Goal: Information Seeking & Learning: Learn about a topic

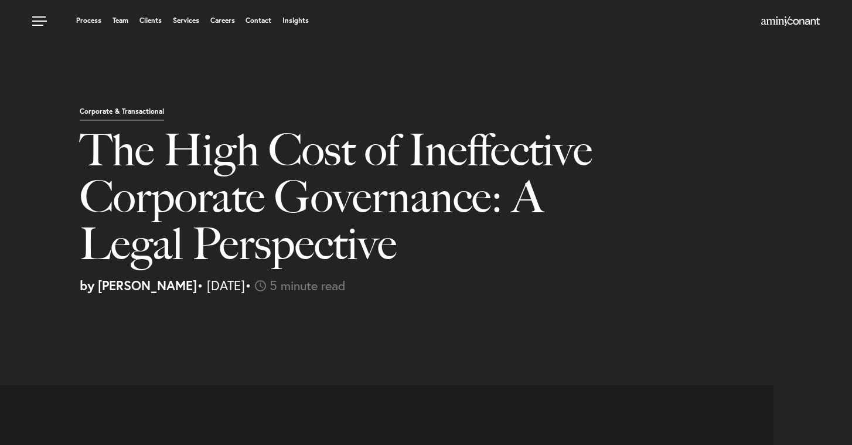
select select "US"
select select "Austin"
select select "Business and Civil Litigation"
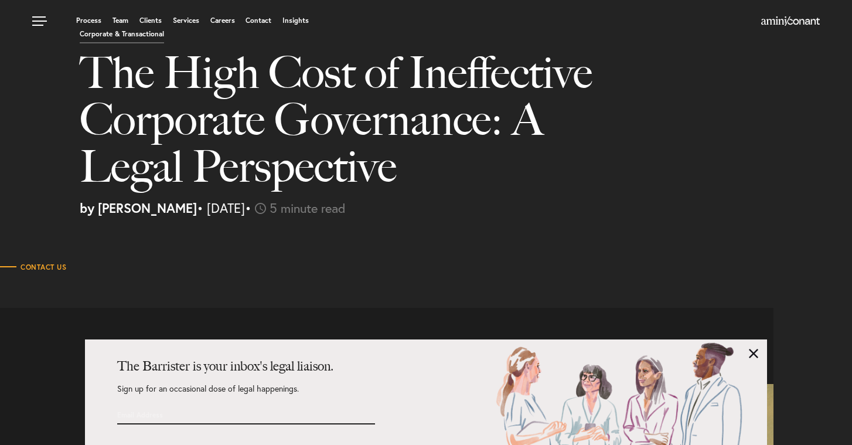
scroll to position [18, 0]
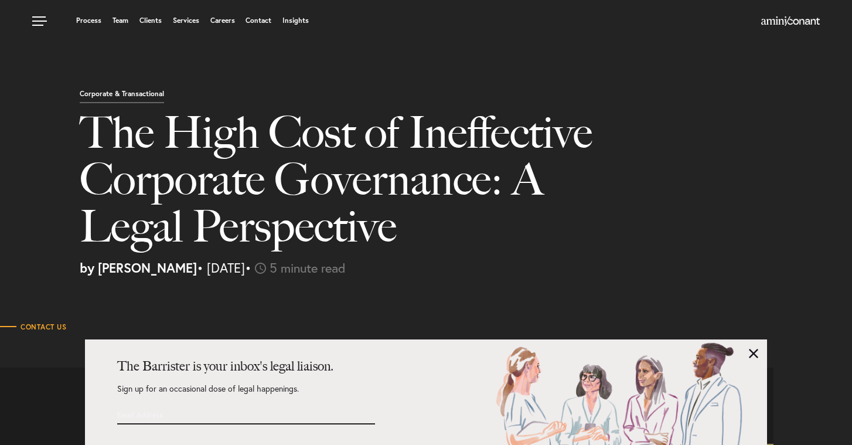
click at [271, 140] on h1 "The High Cost of Ineffective Corporate Governance: A Legal Perspective" at bounding box center [347, 185] width 535 height 152
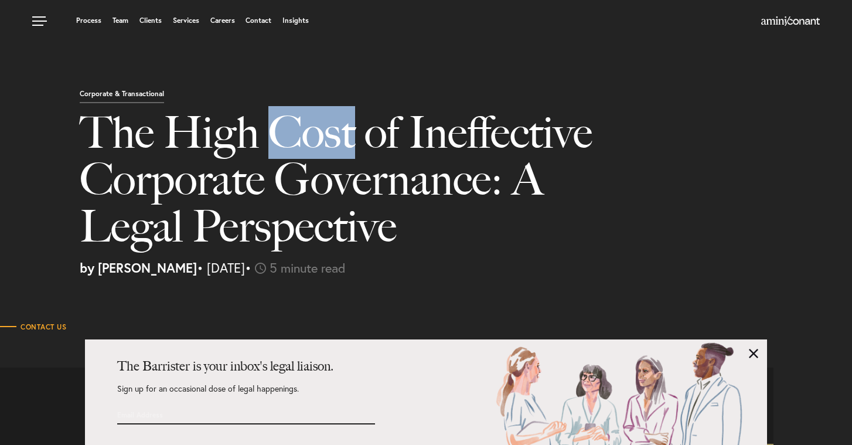
click at [271, 140] on h1 "The High Cost of Ineffective Corporate Governance: A Legal Perspective" at bounding box center [347, 185] width 535 height 152
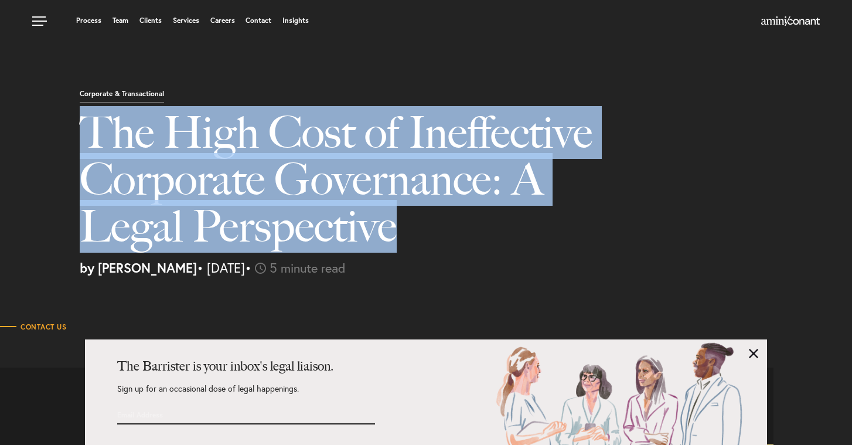
click at [271, 140] on h1 "The High Cost of Ineffective Corporate Governance: A Legal Perspective" at bounding box center [347, 185] width 535 height 152
copy div "The High Cost of Ineffective Corporate Governance: A Legal Perspective"
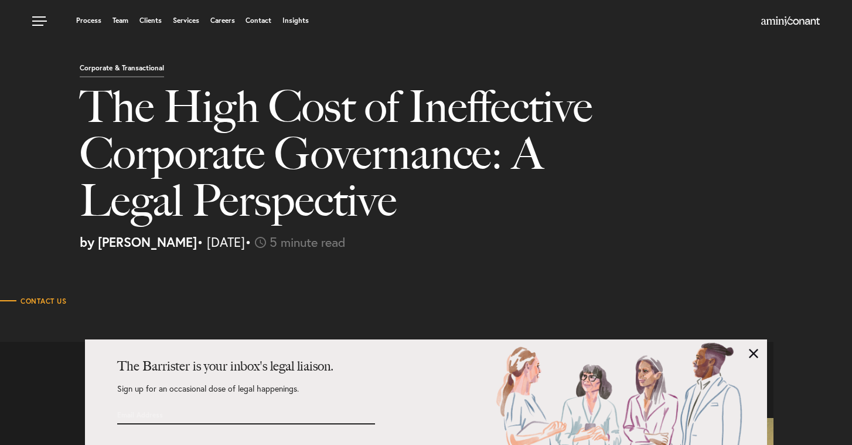
scroll to position [47, 0]
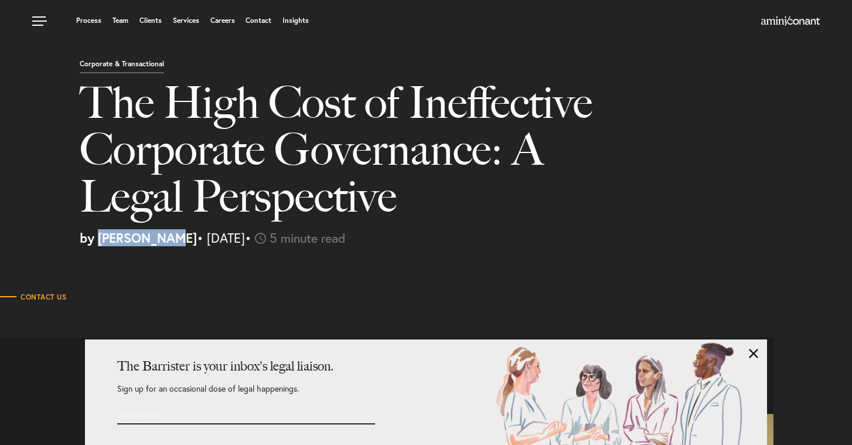
drag, startPoint x: 101, startPoint y: 237, endPoint x: 178, endPoint y: 237, distance: 76.8
click at [178, 236] on strong "by Neema Amini" at bounding box center [138, 237] width 117 height 17
copy strong "Neema Amini"
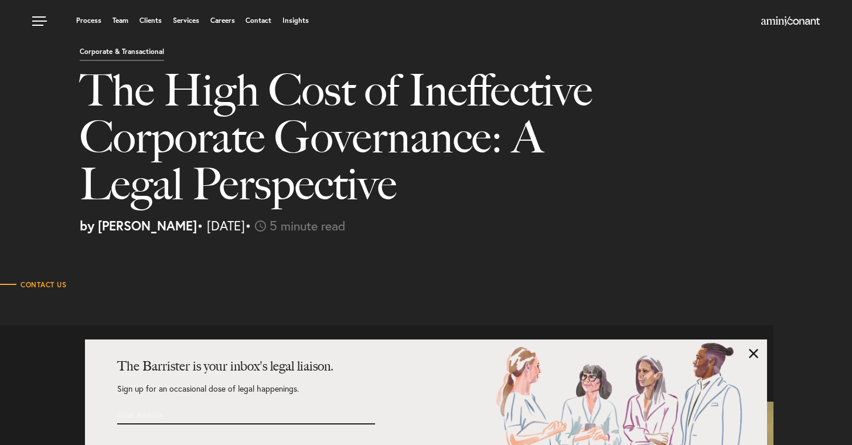
scroll to position [0, 0]
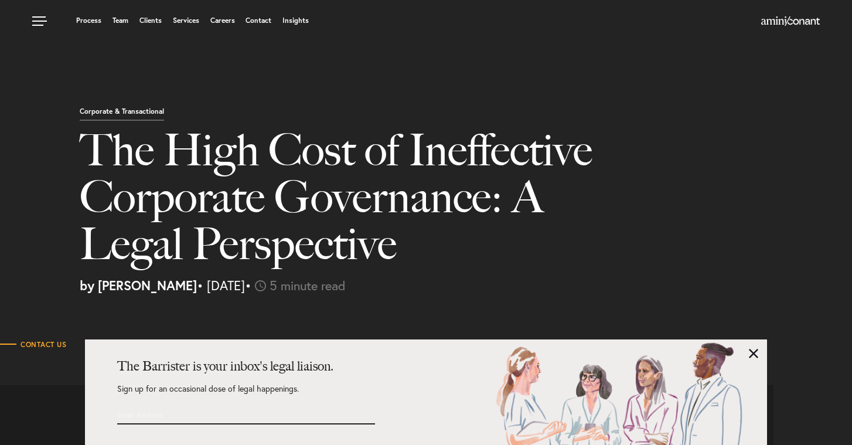
click at [787, 18] on img at bounding box center [790, 20] width 59 height 9
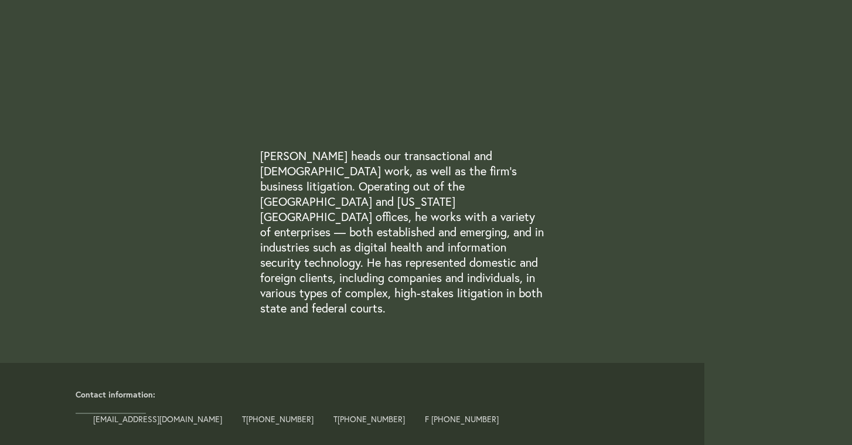
scroll to position [254, 0]
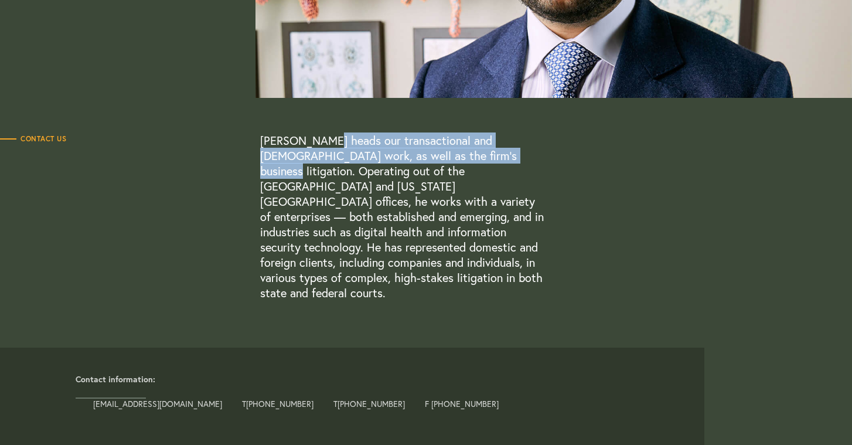
drag, startPoint x: 331, startPoint y: 137, endPoint x: 488, endPoint y: 149, distance: 158.2
click at [488, 149] on p "Neema Amini heads our transactional and contract work, as well as the firm’s bu…" at bounding box center [403, 217] width 287 height 168
copy p "heads our transactional and contract work, as well as the firm’s business litig…"
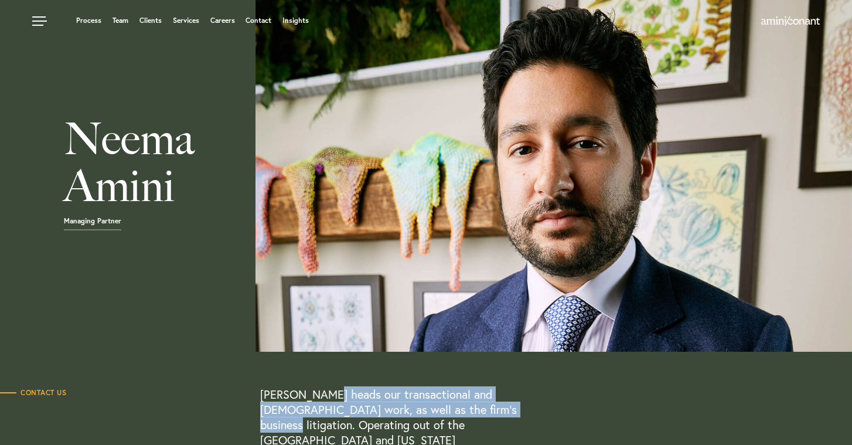
scroll to position [0, 0]
click at [45, 21] on link at bounding box center [40, 17] width 35 height 35
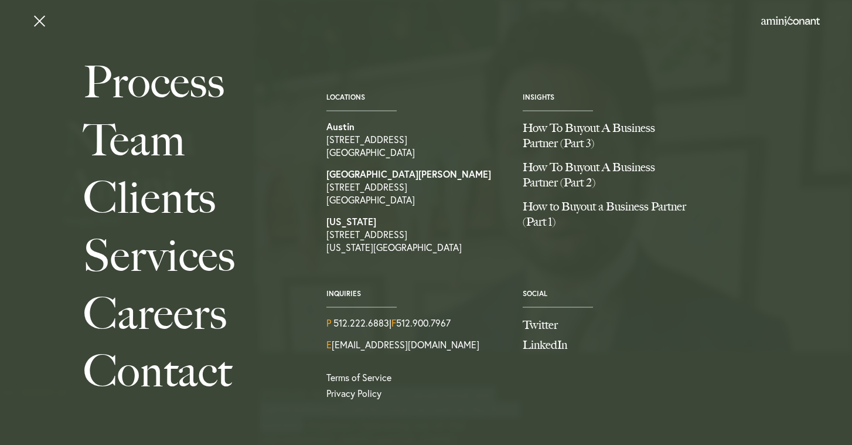
click at [46, 15] on link at bounding box center [40, 17] width 35 height 35
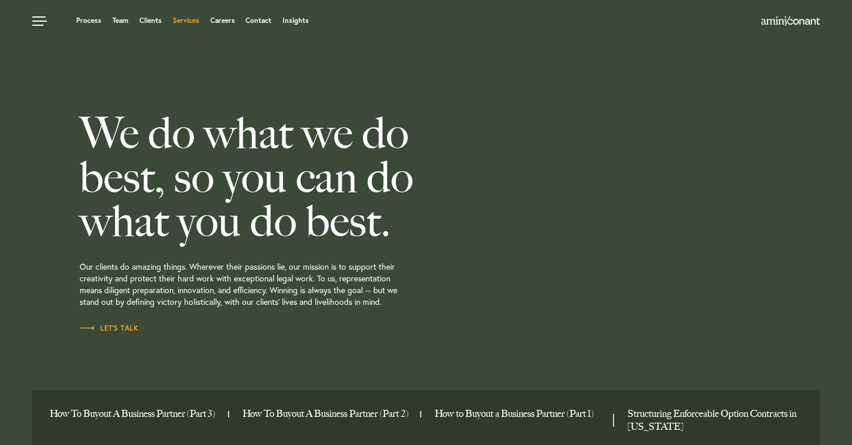
click at [176, 22] on link "Services" at bounding box center [186, 20] width 26 height 7
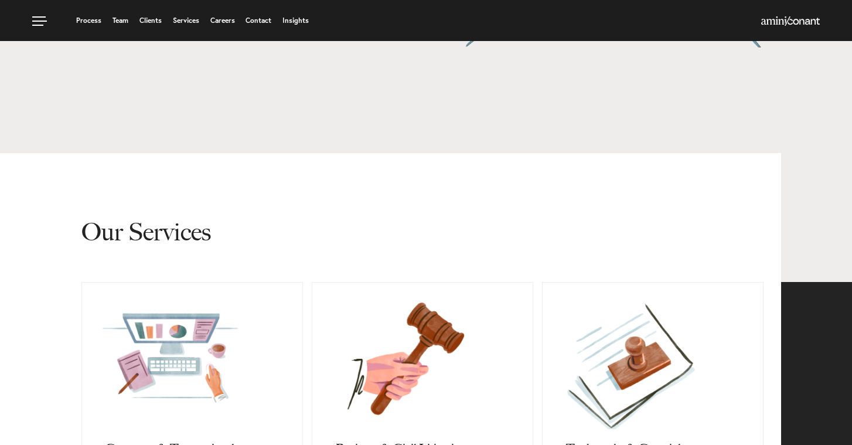
scroll to position [217, 0]
